Goal: Task Accomplishment & Management: Manage account settings

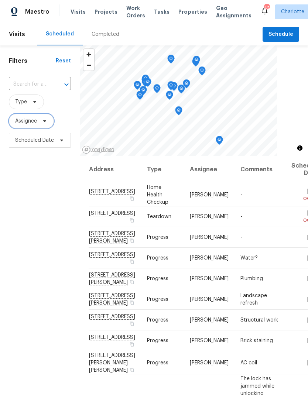
click at [27, 117] on span "Assignee" at bounding box center [31, 121] width 45 height 15
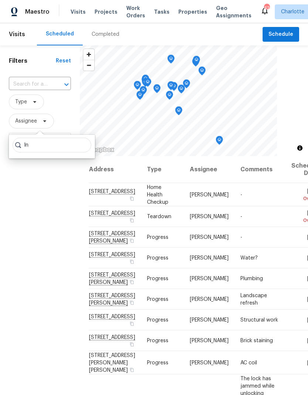
type input "I"
click at [32, 107] on span "Type" at bounding box center [26, 101] width 35 height 15
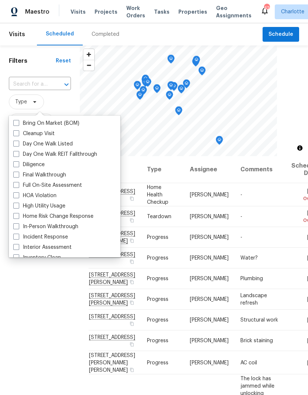
scroll to position [58, 0]
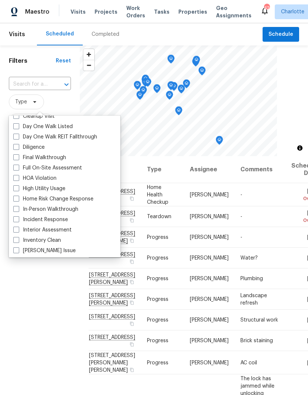
type input "I"
click at [81, 208] on div "In-Person Walkthrough" at bounding box center [64, 209] width 107 height 10
click at [70, 210] on label "In-Person Walkthrough" at bounding box center [45, 209] width 65 height 7
click at [18, 210] on input "In-Person Walkthrough" at bounding box center [15, 208] width 5 height 5
checkbox input "true"
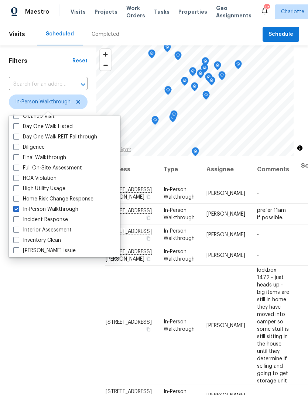
click at [85, 289] on div "Filters Reset ​ In-Person Walkthrough Assignee Scheduled Date" at bounding box center [48, 258] width 96 height 427
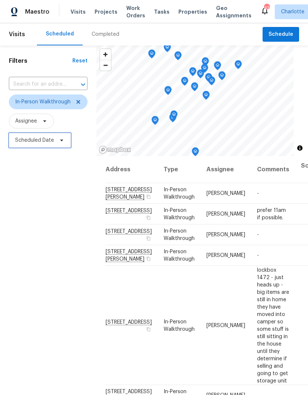
click at [57, 143] on span at bounding box center [60, 140] width 8 height 6
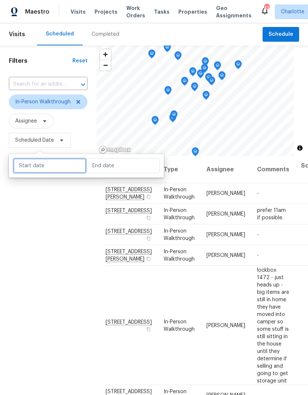
click at [58, 168] on input "text" at bounding box center [49, 165] width 73 height 15
select select "9"
select select "2025"
select select "10"
select select "2025"
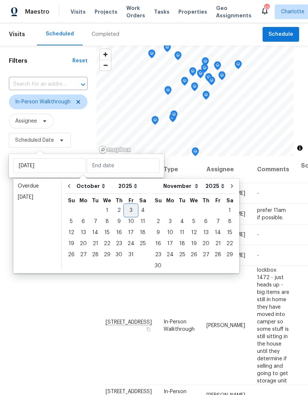
click at [130, 211] on div "3" at bounding box center [131, 210] width 12 height 10
type input "[DATE]"
click at [130, 211] on div "3" at bounding box center [131, 210] width 12 height 10
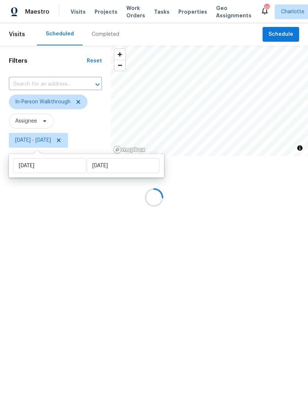
type input "[DATE]"
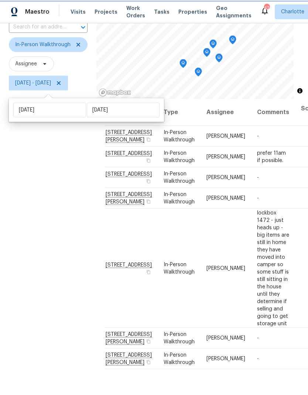
scroll to position [55, 0]
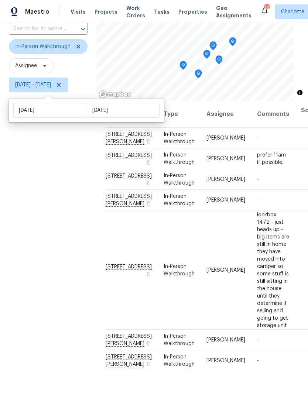
click at [73, 166] on div "Filters Reset ​ In-Person Walkthrough Assignee [DATE] - [DATE]" at bounding box center [48, 203] width 96 height 427
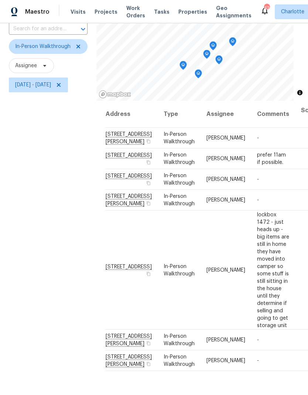
scroll to position [0, 0]
click at [256, 169] on td "prefer 11am if possible." at bounding box center [273, 158] width 44 height 21
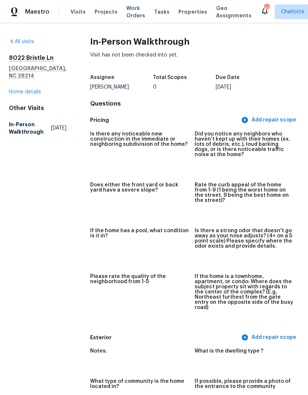
click at [14, 40] on icon at bounding box center [12, 41] width 6 height 6
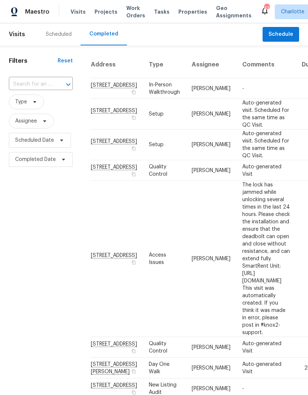
click at [40, 87] on input "text" at bounding box center [30, 84] width 43 height 11
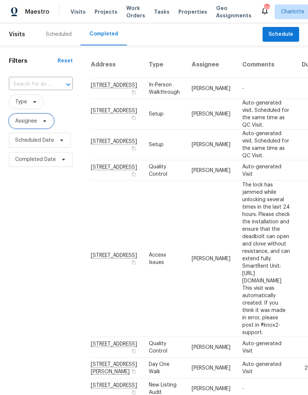
click at [39, 124] on span "Assignee" at bounding box center [31, 121] width 45 height 15
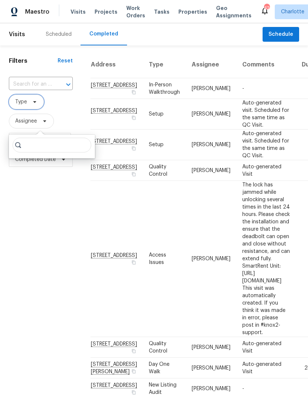
click at [36, 101] on icon at bounding box center [35, 102] width 6 height 6
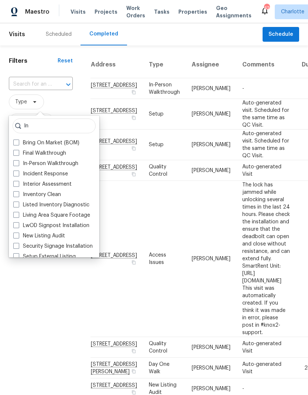
type input "In"
click at [45, 166] on label "In-Person Walkthrough" at bounding box center [45, 163] width 65 height 7
click at [18, 165] on input "In-Person Walkthrough" at bounding box center [15, 162] width 5 height 5
checkbox input "true"
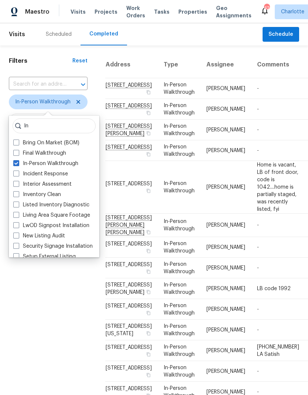
click at [34, 300] on div "Filters Reset ​ In-Person Walkthrough Assignee Scheduled Date Completed Date" at bounding box center [48, 312] width 96 height 535
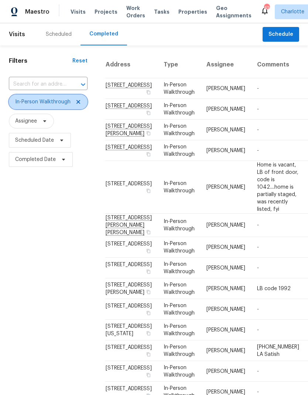
click at [74, 102] on span at bounding box center [77, 102] width 8 height 6
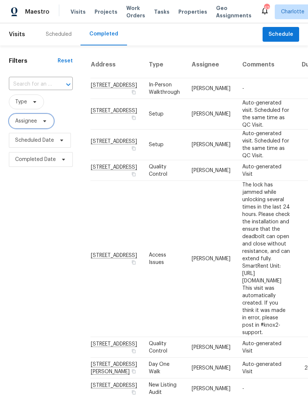
click at [41, 122] on span at bounding box center [43, 121] width 8 height 6
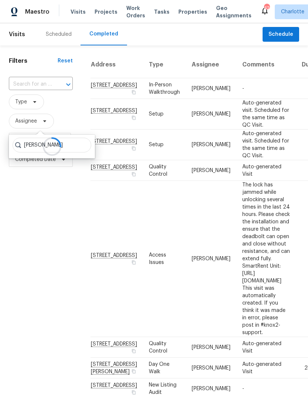
type input "[PERSON_NAME]"
click at [71, 146] on div at bounding box center [52, 147] width 86 height 24
click at [76, 148] on div at bounding box center [52, 147] width 86 height 24
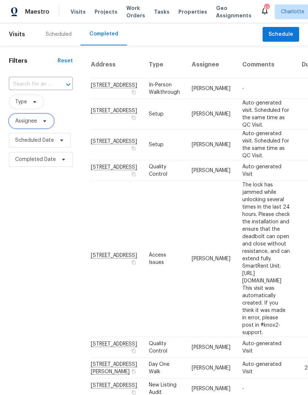
click at [38, 121] on span "Assignee" at bounding box center [31, 121] width 45 height 15
type input "[PERSON_NAME]"
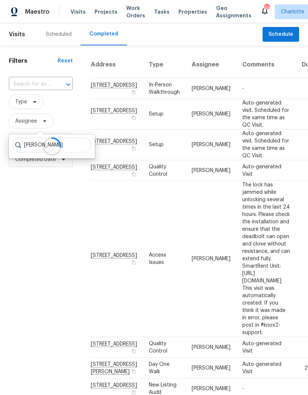
click at [61, 36] on div "Scheduled" at bounding box center [59, 34] width 26 height 7
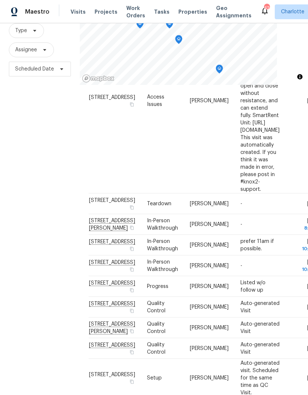
scroll to position [289, 0]
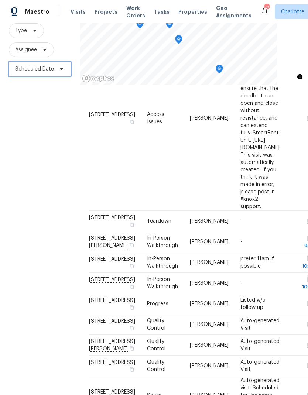
click at [52, 65] on span "Scheduled Date" at bounding box center [34, 68] width 39 height 7
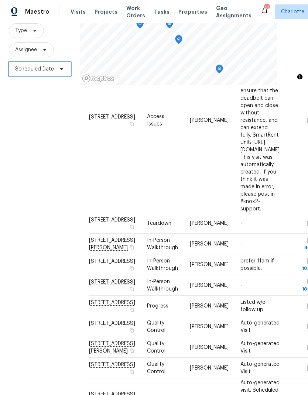
click at [52, 65] on span "Scheduled Date" at bounding box center [34, 68] width 39 height 7
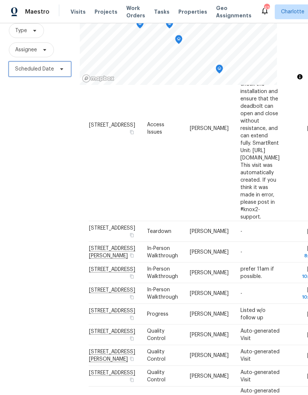
click at [57, 66] on span at bounding box center [60, 69] width 8 height 6
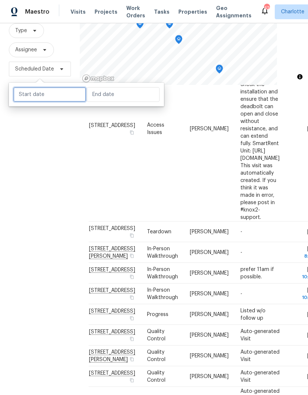
click at [59, 87] on input "text" at bounding box center [49, 94] width 73 height 15
select select "9"
select select "2025"
select select "10"
select select "2025"
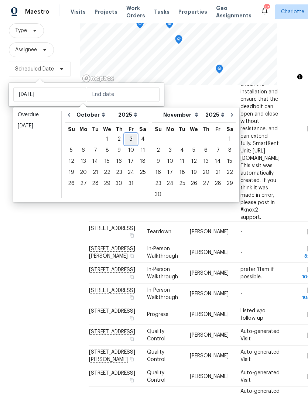
click at [127, 134] on div "3" at bounding box center [131, 139] width 12 height 10
type input "[DATE]"
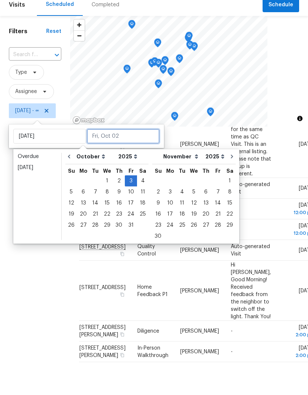
click at [131, 158] on input "text" at bounding box center [123, 165] width 73 height 15
click at [142, 205] on div "4" at bounding box center [142, 210] width 11 height 10
type input "[DATE]"
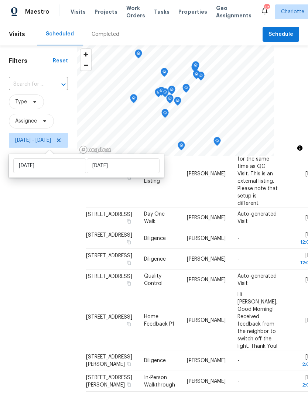
click at [56, 290] on div "Filters Reset ​ Type Assignee [DATE] - [DATE]" at bounding box center [38, 258] width 77 height 427
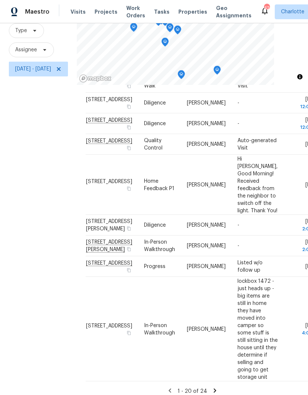
scroll to position [30, 0]
click at [218, 387] on icon at bounding box center [214, 390] width 7 height 7
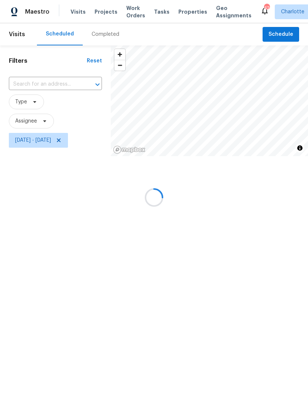
scroll to position [0, 0]
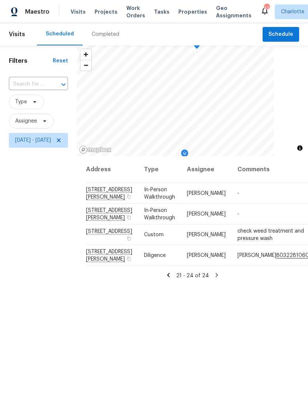
click at [184, 279] on div "Address Type Assignee Comments Scheduled Date ↑ [STREET_ADDRESS] In-Person Walk…" at bounding box center [192, 217] width 213 height 123
click at [169, 277] on icon at bounding box center [168, 275] width 3 height 4
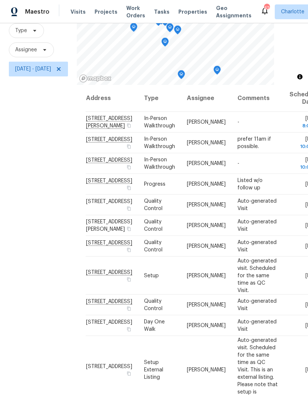
scroll to position [71, 0]
click at [0, 0] on icon at bounding box center [0, 0] width 0 height 0
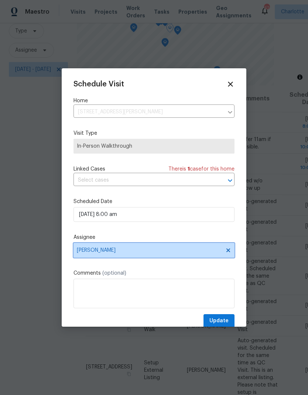
click at [226, 253] on icon at bounding box center [228, 250] width 6 height 6
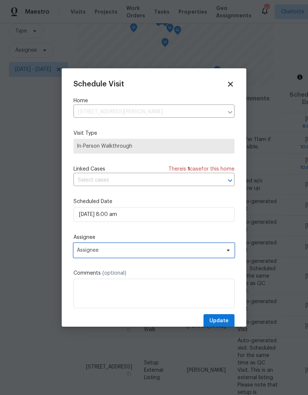
click at [219, 253] on span "Assignee" at bounding box center [149, 250] width 145 height 6
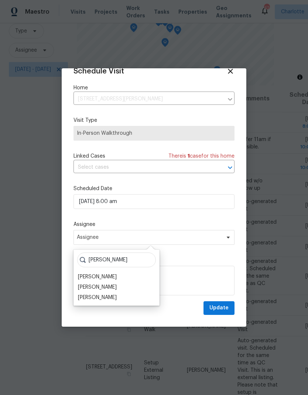
scroll to position [14, 0]
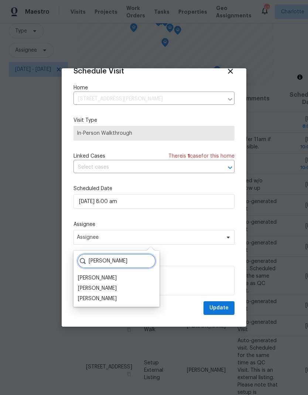
type input "[PERSON_NAME]"
click at [106, 277] on div "[PERSON_NAME]" at bounding box center [97, 277] width 39 height 7
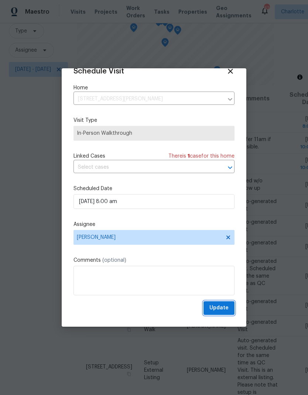
click at [227, 312] on span "Update" at bounding box center [218, 307] width 19 height 9
